Goal: Information Seeking & Learning: Learn about a topic

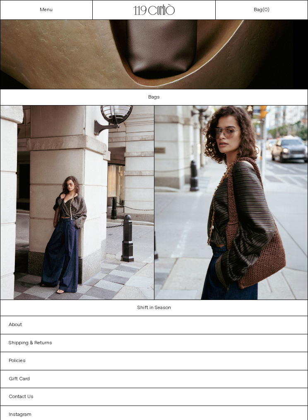
scroll to position [347, 0]
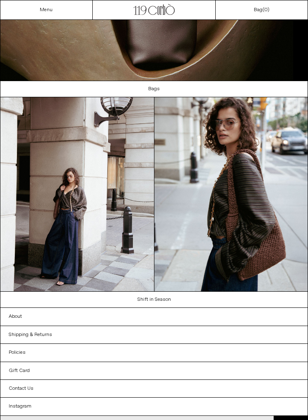
click at [263, 262] on img at bounding box center [231, 194] width 154 height 194
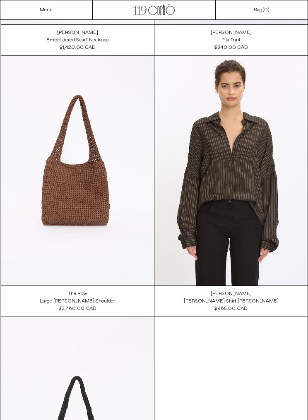
scroll to position [786, 0]
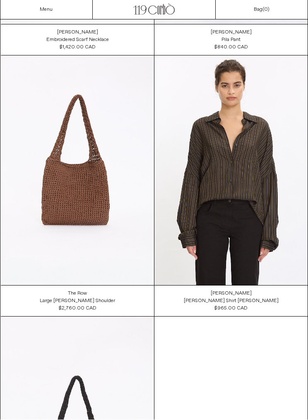
click at [59, 13] on div "Menu" at bounding box center [46, 9] width 92 height 19
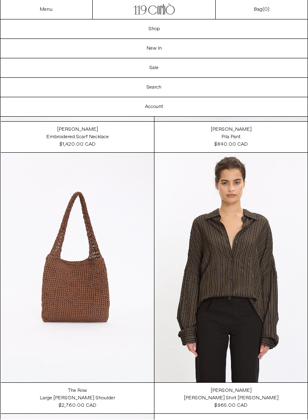
scroll to position [787, 0]
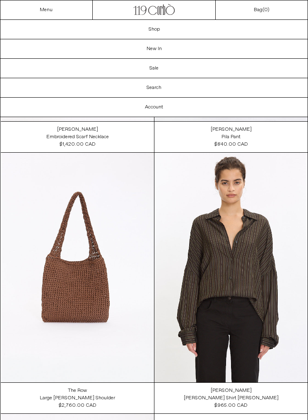
click at [177, 46] on link "New In" at bounding box center [153, 48] width 307 height 19
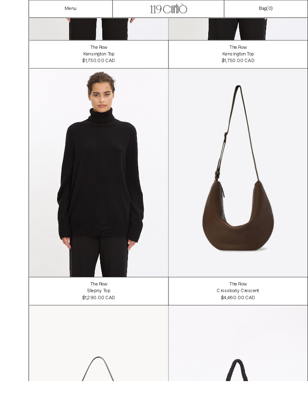
scroll to position [6301, 0]
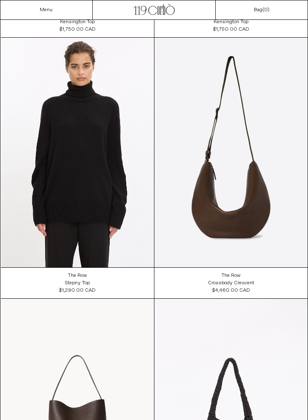
click at [242, 216] on at bounding box center [230, 153] width 153 height 230
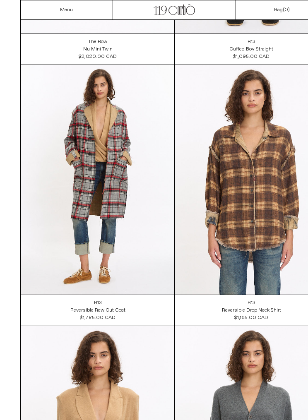
scroll to position [7327, 0]
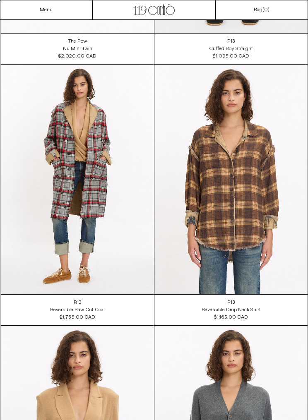
click at [84, 301] on div "R13 Reversible Raw Cut Coat" at bounding box center [77, 306] width 153 height 15
click at [99, 247] on at bounding box center [77, 180] width 153 height 230
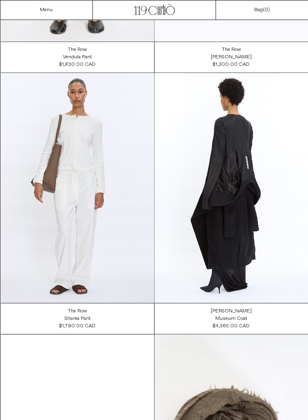
scroll to position [8368, 0]
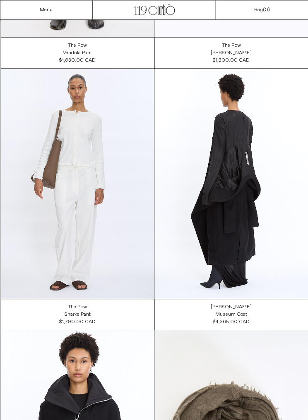
click at [236, 249] on at bounding box center [230, 184] width 153 height 230
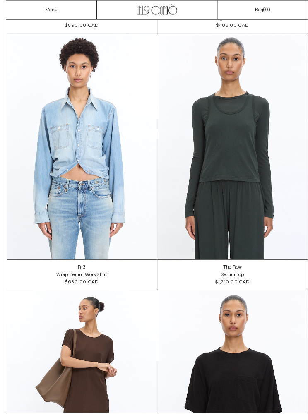
scroll to position [11032, 0]
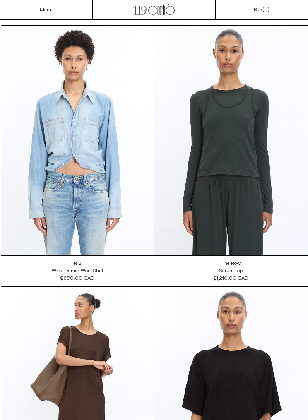
click at [241, 273] on div "Seruni Top" at bounding box center [231, 271] width 23 height 7
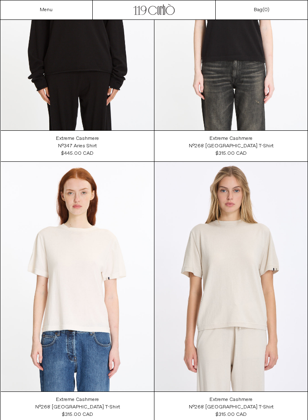
scroll to position [16192, 0]
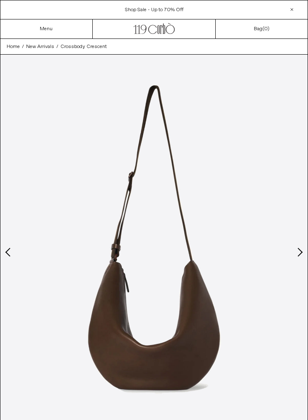
click at [293, 245] on img at bounding box center [153, 247] width 307 height 384
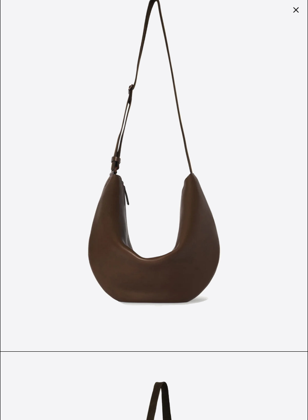
scroll to position [22, 0]
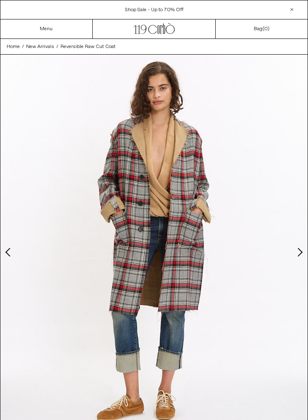
click at [301, 253] on button "Next slide" at bounding box center [299, 252] width 8 height 8
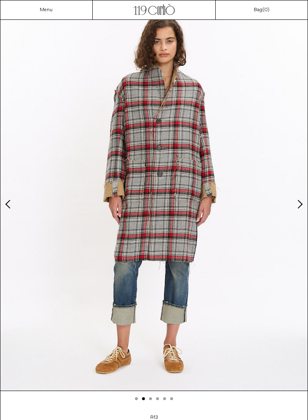
scroll to position [48, 0]
click at [302, 206] on button "Next slide" at bounding box center [299, 204] width 8 height 8
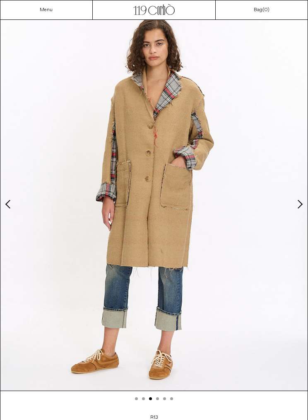
click at [304, 202] on img at bounding box center [153, 199] width 307 height 384
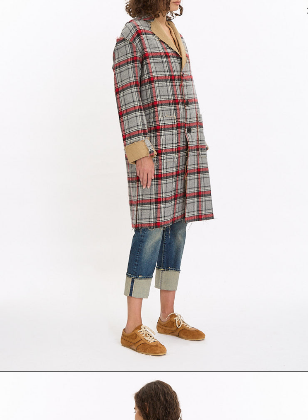
scroll to position [1170, 0]
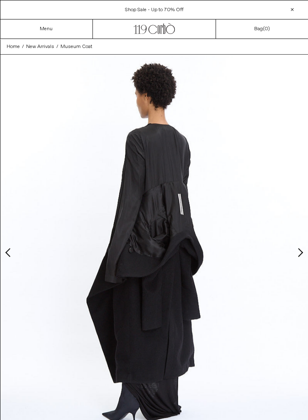
click at [302, 252] on button "Next slide" at bounding box center [299, 252] width 8 height 8
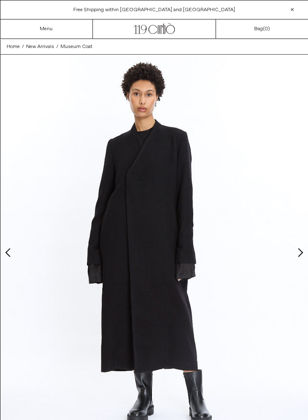
click at [303, 252] on button "Next slide" at bounding box center [299, 252] width 8 height 8
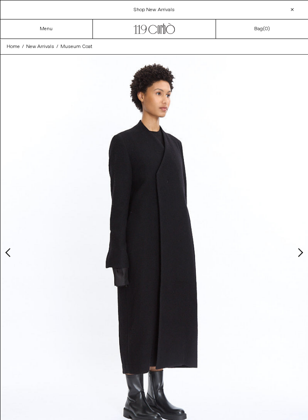
click at [302, 249] on button "Next slide" at bounding box center [299, 252] width 8 height 8
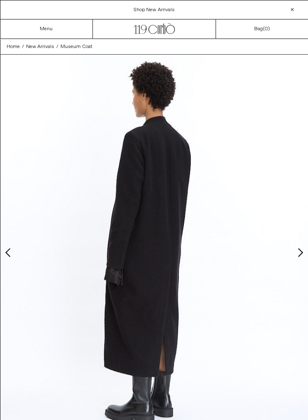
click at [303, 252] on button "Next slide" at bounding box center [299, 252] width 8 height 8
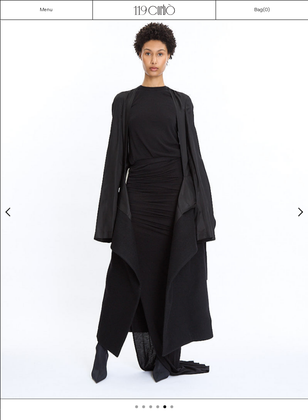
scroll to position [41, 0]
click at [305, 215] on img at bounding box center [153, 206] width 307 height 384
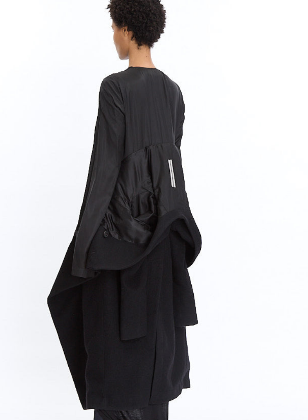
scroll to position [7, 0]
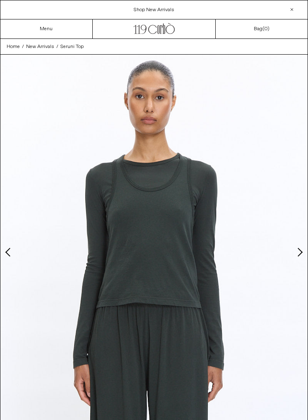
click at [301, 256] on button "Next slide" at bounding box center [299, 252] width 8 height 8
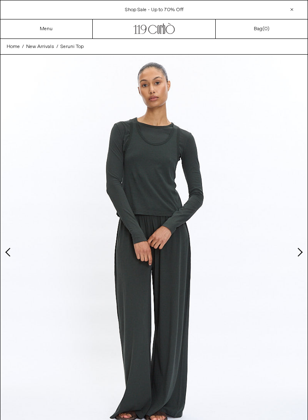
click at [300, 251] on button "Next slide" at bounding box center [299, 252] width 8 height 8
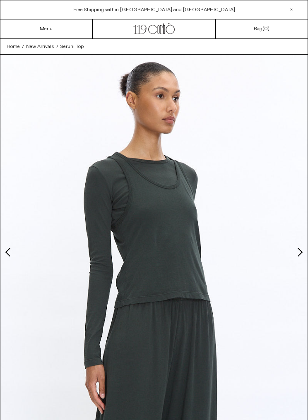
click at [302, 251] on button "Next slide" at bounding box center [299, 252] width 8 height 8
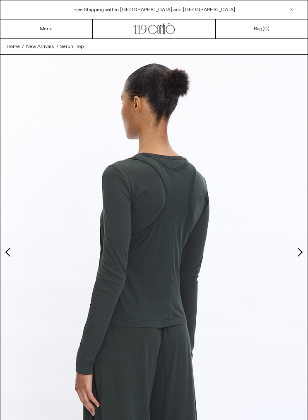
click at [303, 249] on button "Next slide" at bounding box center [299, 252] width 8 height 8
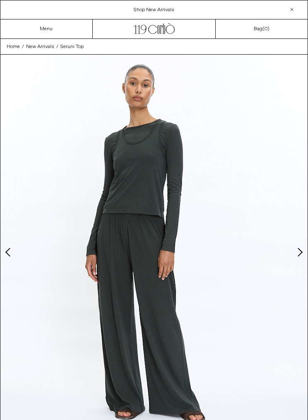
click at [294, 253] on img at bounding box center [153, 247] width 307 height 384
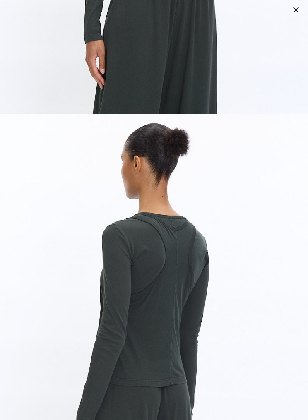
scroll to position [1035, 0]
